Goal: Information Seeking & Learning: Learn about a topic

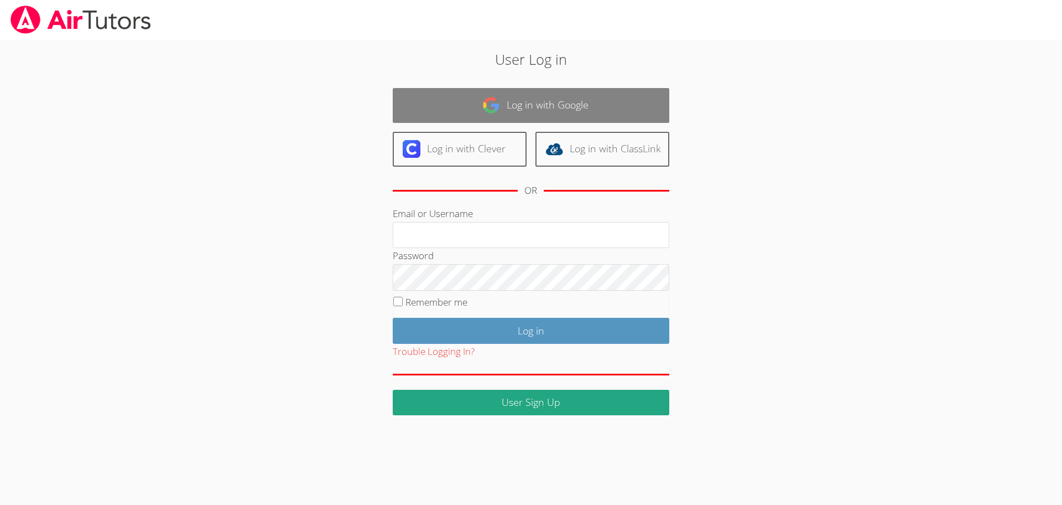
click at [527, 117] on link "Log in with Google" at bounding box center [531, 105] width 277 height 35
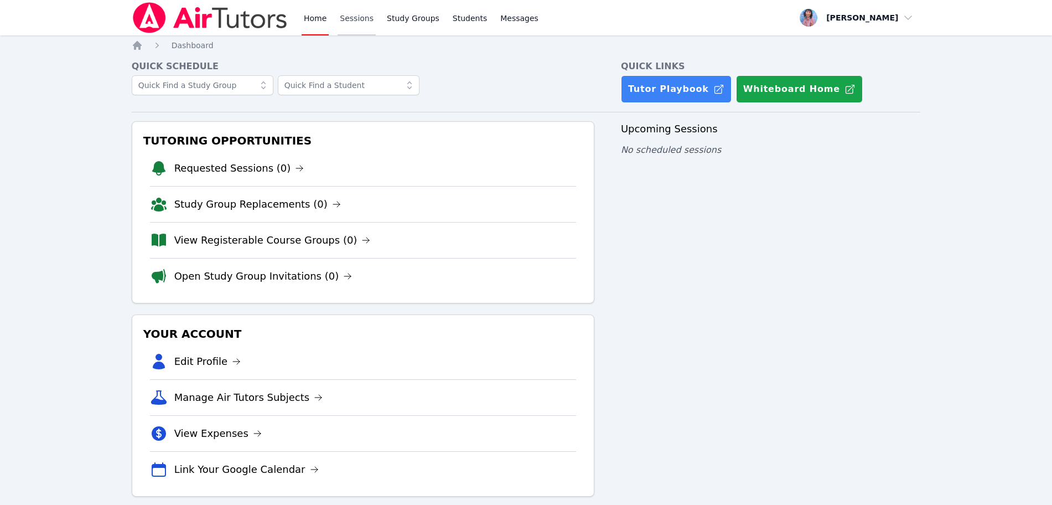
click at [338, 26] on link "Sessions" at bounding box center [357, 17] width 38 height 35
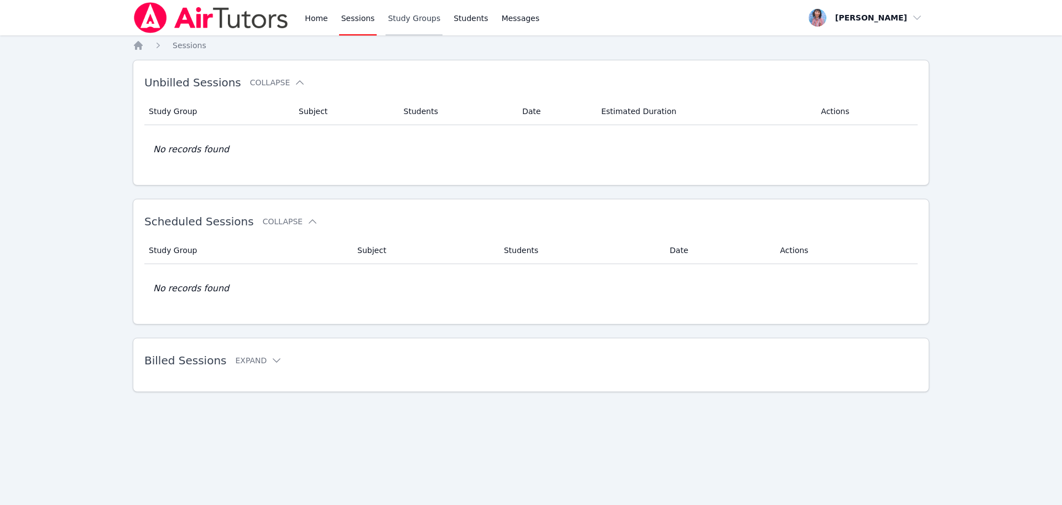
click at [400, 27] on link "Study Groups" at bounding box center [414, 17] width 57 height 35
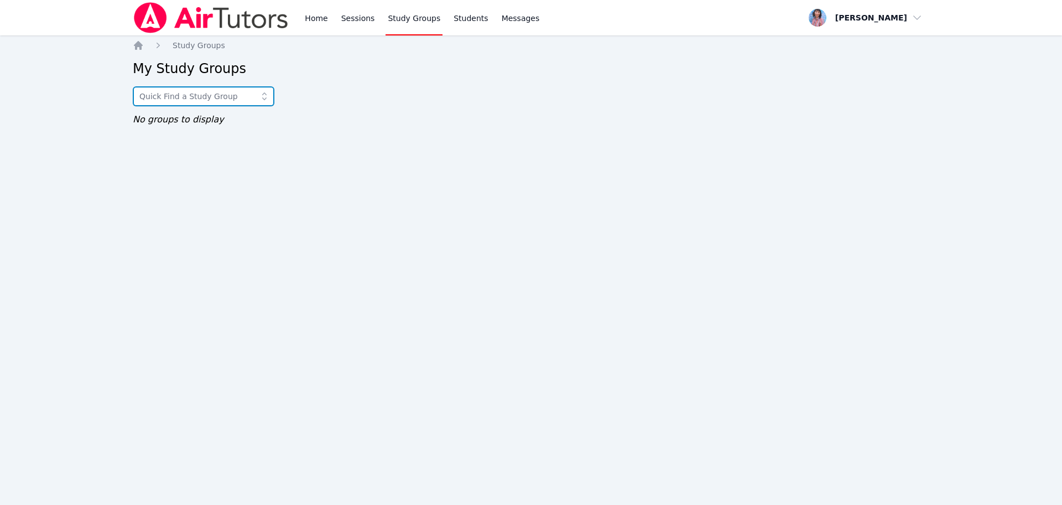
click at [215, 106] on input "text" at bounding box center [204, 96] width 142 height 20
click at [321, 34] on link "Home" at bounding box center [316, 17] width 27 height 35
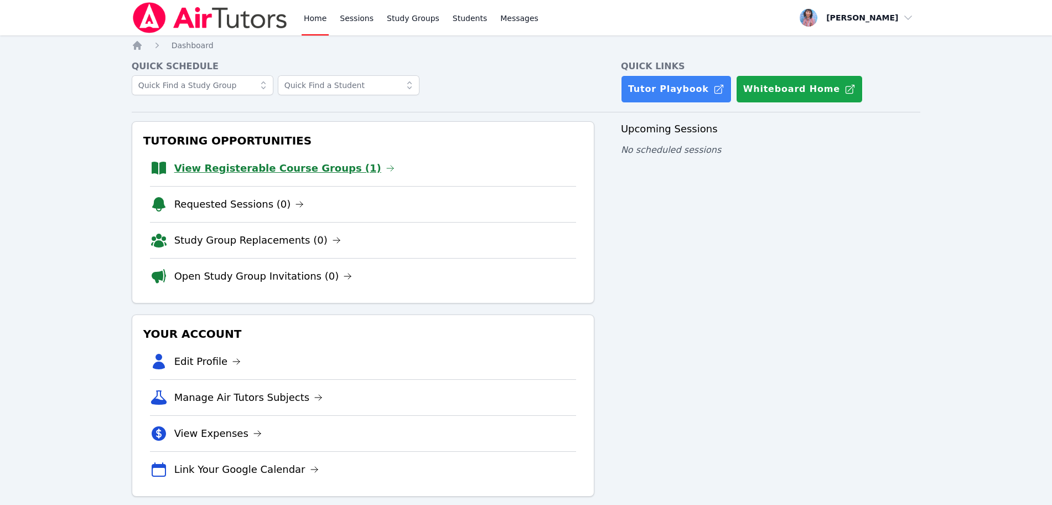
click at [317, 174] on link "View Registerable Course Groups (1)" at bounding box center [284, 167] width 220 height 15
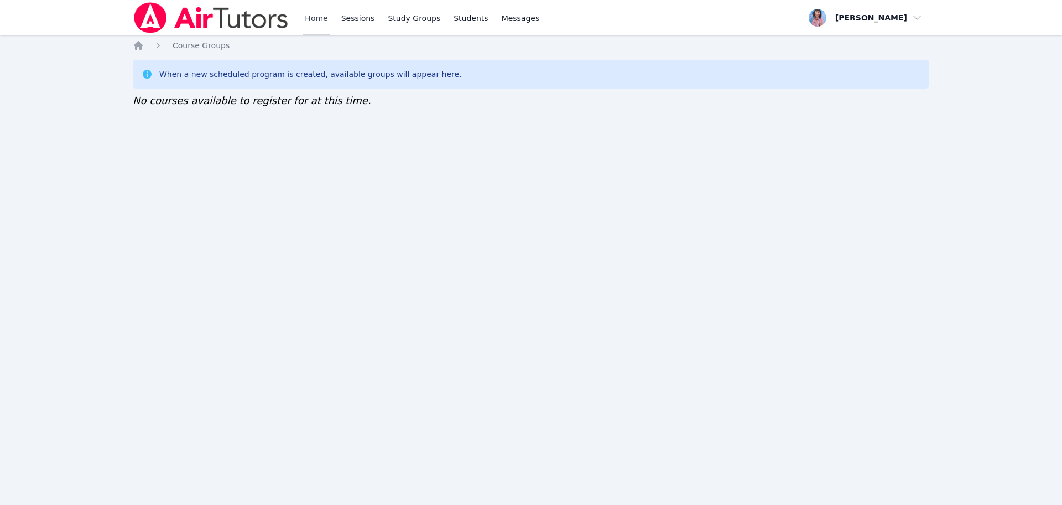
click at [310, 19] on link "Home" at bounding box center [316, 17] width 27 height 35
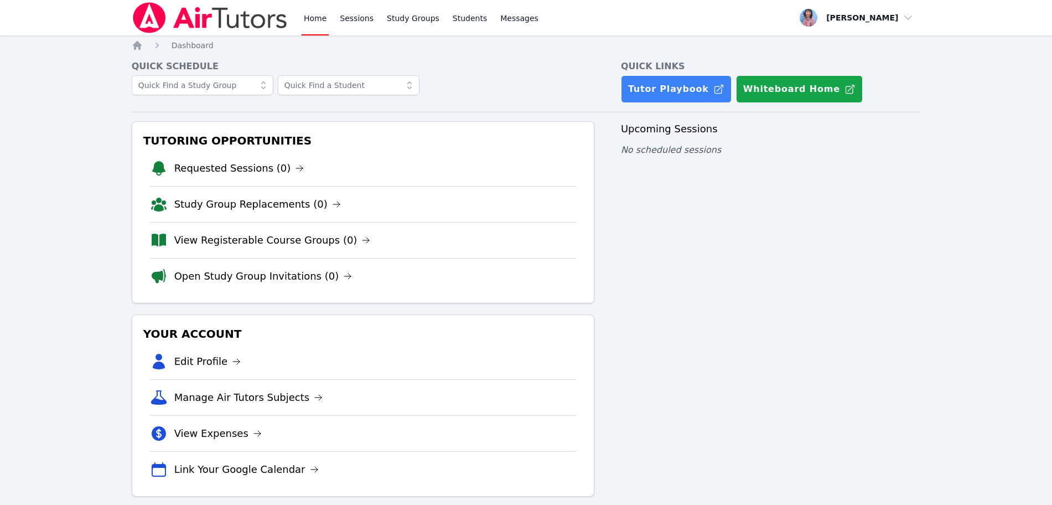
scroll to position [14, 0]
click at [244, 242] on link "View Registerable Course Groups (0)" at bounding box center [272, 239] width 196 height 15
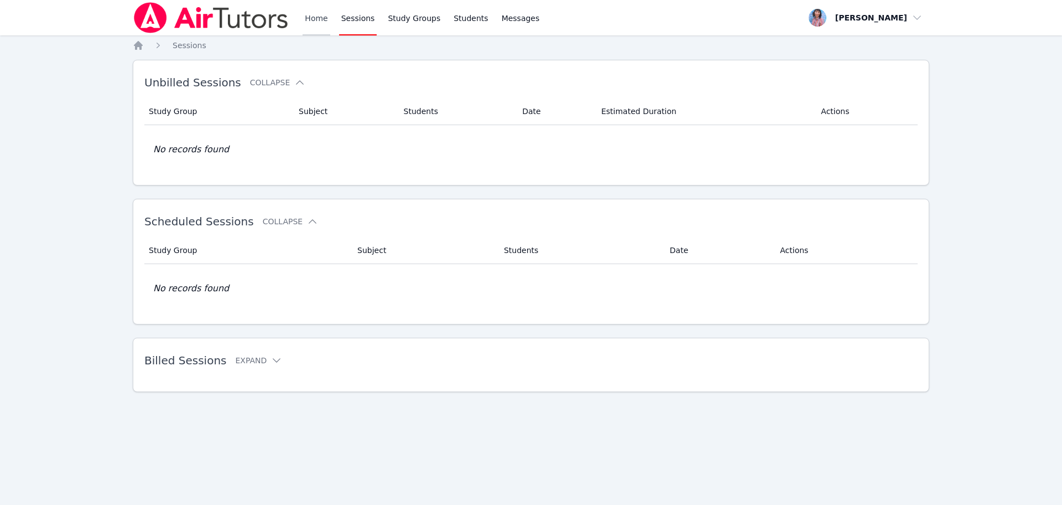
click at [310, 22] on link "Home" at bounding box center [316, 17] width 27 height 35
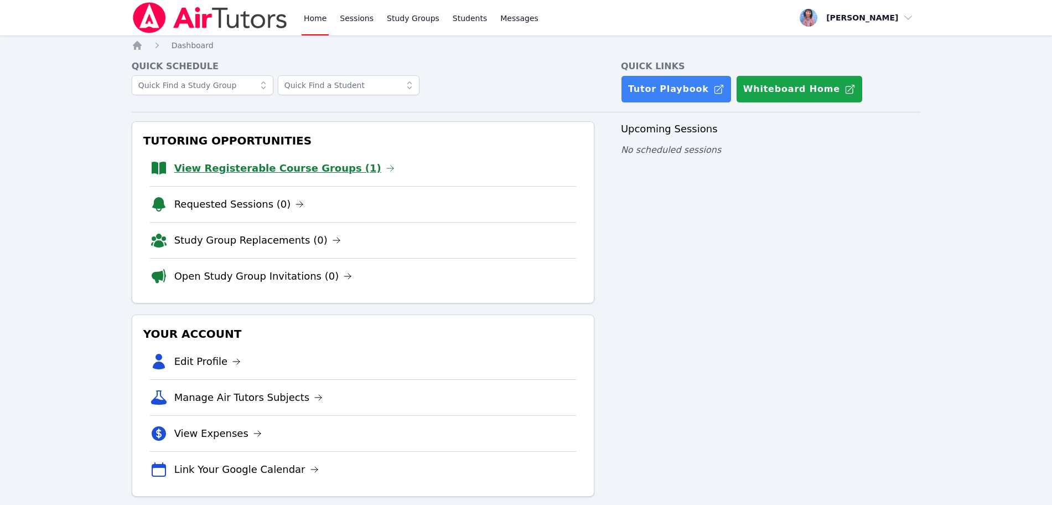
drag, startPoint x: 286, startPoint y: 180, endPoint x: 286, endPoint y: 173, distance: 6.6
click at [286, 178] on li "View Registerable Course Groups (1)" at bounding box center [363, 168] width 426 height 35
click at [286, 168] on link "View Registerable Course Groups (1)" at bounding box center [284, 167] width 220 height 15
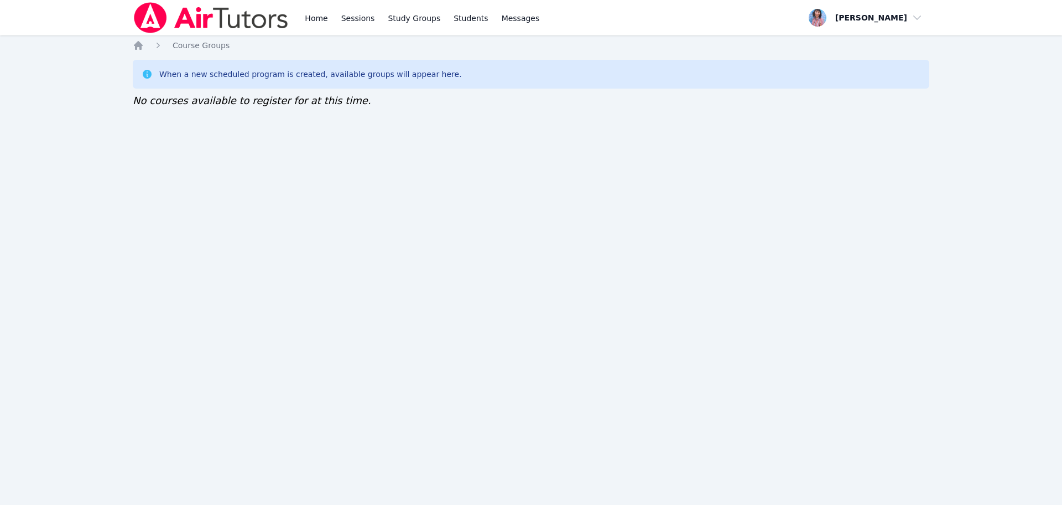
click at [244, 28] on img at bounding box center [211, 17] width 157 height 31
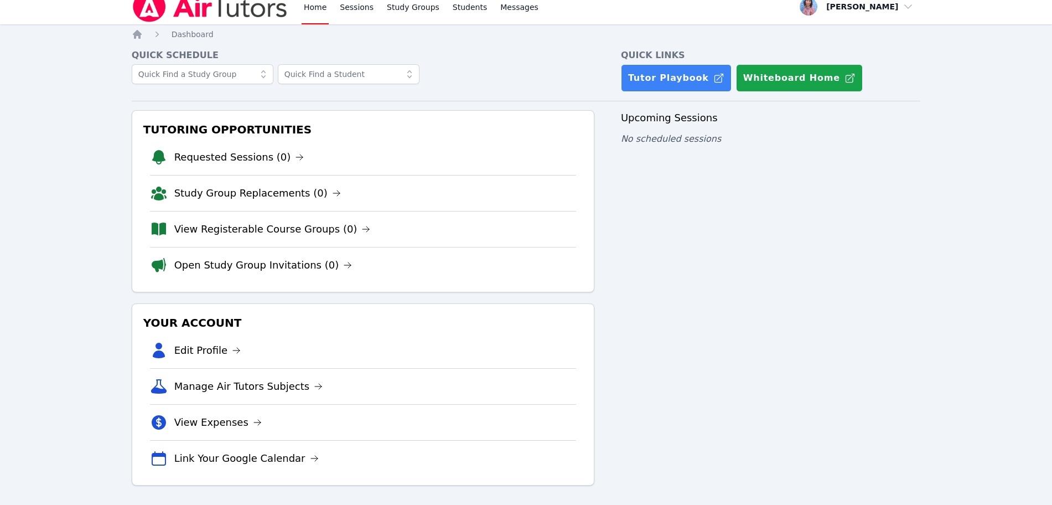
scroll to position [14, 0]
